Goal: Obtain resource: Download file/media

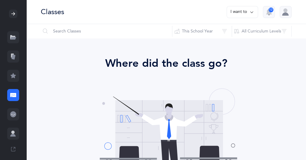
click at [13, 15] on icon at bounding box center [13, 13] width 5 height 5
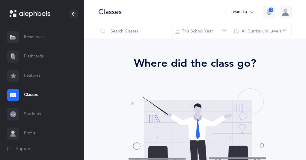
click at [35, 15] on icon at bounding box center [34, 14] width 31 height 7
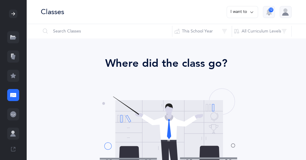
click at [12, 17] on div at bounding box center [13, 14] width 8 height 8
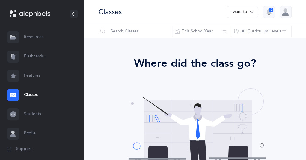
click at [32, 39] on link "Resources" at bounding box center [42, 37] width 84 height 19
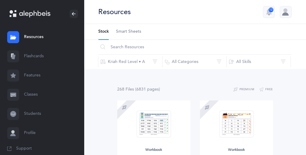
click at [19, 13] on icon at bounding box center [34, 14] width 31 height 7
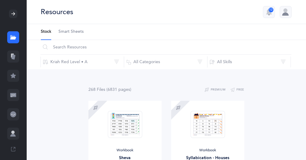
click at [13, 14] on icon at bounding box center [13, 13] width 5 height 5
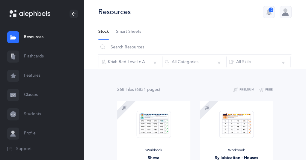
click at [13, 14] on icon at bounding box center [14, 15] width 3 height 3
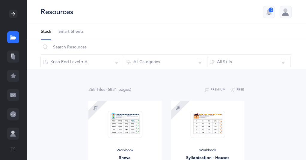
click at [13, 38] on icon at bounding box center [13, 38] width 6 height 2
click at [11, 15] on icon at bounding box center [13, 13] width 5 height 5
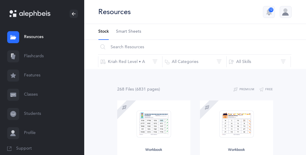
click at [24, 14] on icon at bounding box center [34, 14] width 31 height 7
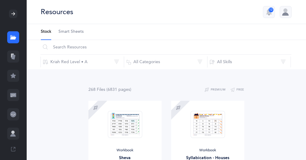
click at [14, 14] on div at bounding box center [13, 14] width 8 height 8
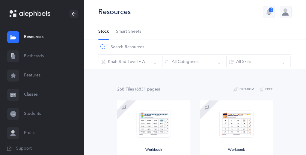
click at [139, 49] on input "text" at bounding box center [195, 47] width 194 height 14
type input "Assessment"
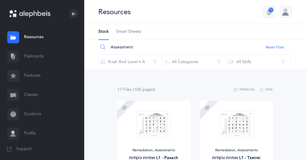
click at [284, 15] on div at bounding box center [286, 12] width 12 height 12
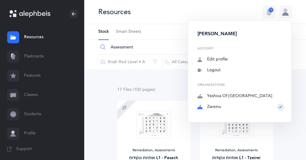
click at [284, 15] on div at bounding box center [286, 12] width 12 height 12
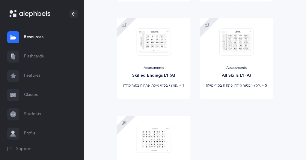
scroll to position [762, 0]
click at [220, 107] on span "Download" at bounding box center [218, 105] width 24 height 5
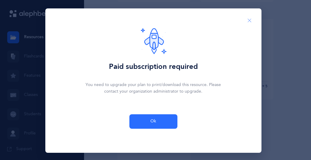
click at [247, 23] on icon "Close" at bounding box center [249, 20] width 5 height 5
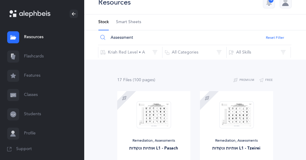
scroll to position [0, 0]
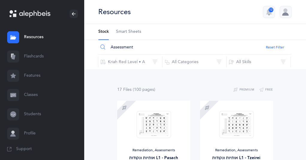
click at [284, 15] on div at bounding box center [286, 12] width 12 height 12
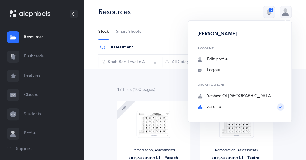
click at [238, 107] on div "Organizations Yeshiva Of [GEOGRAPHIC_DATA] [GEOGRAPHIC_DATA]" at bounding box center [241, 96] width 87 height 27
click at [202, 13] on div "Resources 12 [PERSON_NAME] Account Edit profile Notifications 12 Logout Organiz…" at bounding box center [195, 12] width 222 height 24
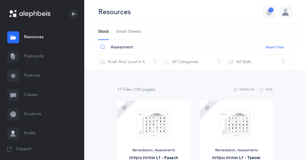
click at [31, 93] on link "Classes" at bounding box center [42, 94] width 84 height 19
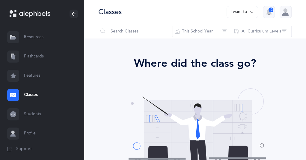
click at [30, 37] on link "Resources" at bounding box center [42, 37] width 84 height 19
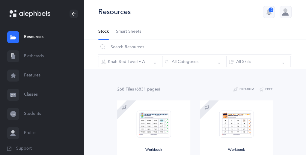
click at [282, 17] on div at bounding box center [286, 12] width 12 height 12
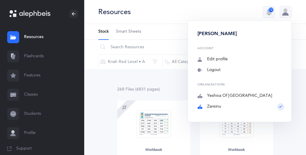
click at [179, 13] on div "Resources 12 [PERSON_NAME] Account Edit profile Notifications 12 Logout Organiz…" at bounding box center [195, 12] width 222 height 24
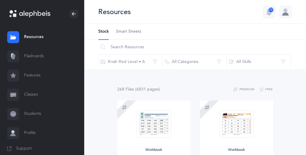
click at [272, 15] on button "12" at bounding box center [269, 12] width 12 height 12
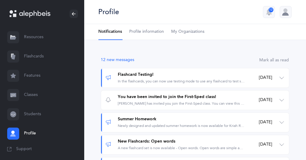
click at [29, 14] on icon at bounding box center [34, 14] width 31 height 7
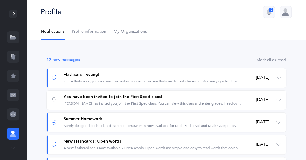
click at [11, 11] on icon at bounding box center [13, 13] width 5 height 5
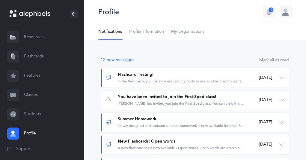
click at [34, 38] on link "Resources" at bounding box center [42, 37] width 84 height 19
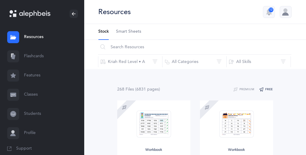
click at [266, 88] on button "Free" at bounding box center [266, 89] width 14 height 7
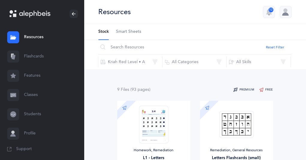
click at [242, 89] on button "Premium" at bounding box center [243, 89] width 21 height 7
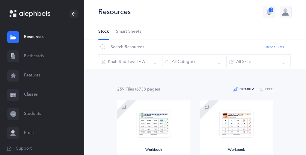
click at [286, 11] on div at bounding box center [286, 12] width 12 height 12
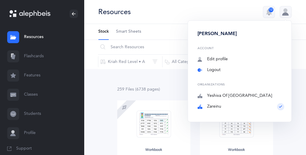
click at [235, 71] on link "Logout" at bounding box center [241, 70] width 87 height 6
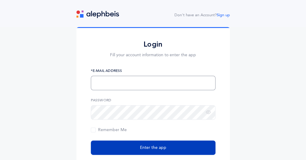
type input "[EMAIL_ADDRESS][DOMAIN_NAME]"
click at [151, 150] on span "Enter the app" at bounding box center [153, 147] width 26 height 6
type input "[EMAIL_ADDRESS][DOMAIN_NAME]"
click at [159, 147] on span "Enter the app" at bounding box center [153, 147] width 26 height 6
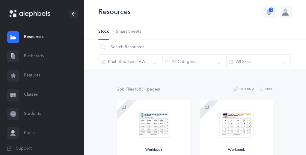
click at [286, 17] on div at bounding box center [286, 12] width 12 height 12
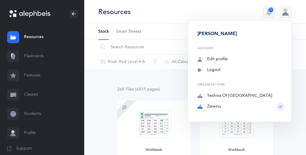
click at [239, 106] on div "Organizations Yeshiva Of [GEOGRAPHIC_DATA] [GEOGRAPHIC_DATA]" at bounding box center [241, 96] width 87 height 27
click at [230, 12] on div "Resources 12 [PERSON_NAME] Account Edit profile Notifications 12 Logout Organiz…" at bounding box center [195, 12] width 222 height 24
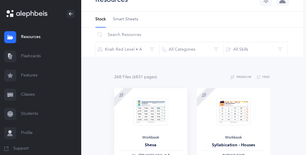
scroll to position [0, 3]
